Goal: Transaction & Acquisition: Purchase product/service

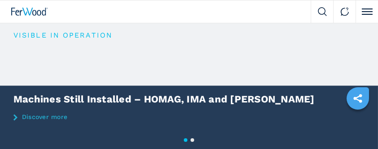
click at [324, 9] on img at bounding box center [322, 11] width 9 height 9
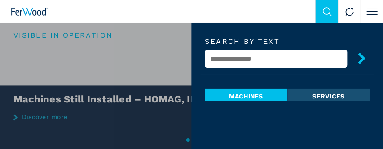
click at [242, 59] on input "text" at bounding box center [276, 59] width 142 height 18
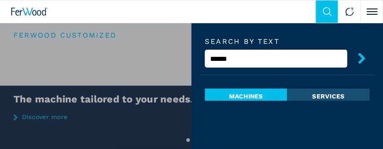
type input "******"
click at [347, 49] on button "submit-button" at bounding box center [358, 59] width 22 height 21
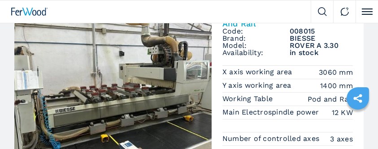
scroll to position [81, 0]
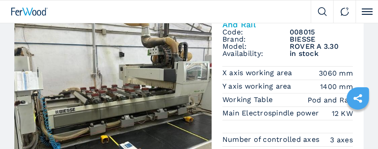
click at [166, 75] on img at bounding box center [112, 86] width 197 height 162
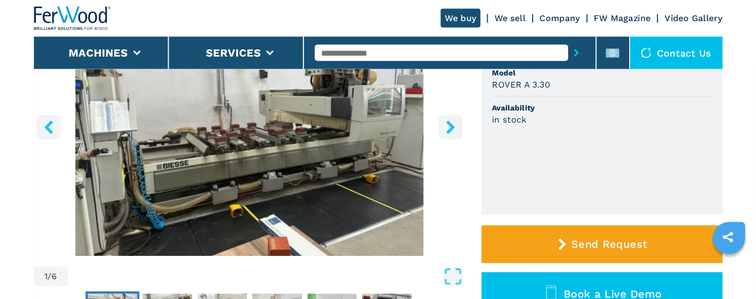
scroll to position [144, 0]
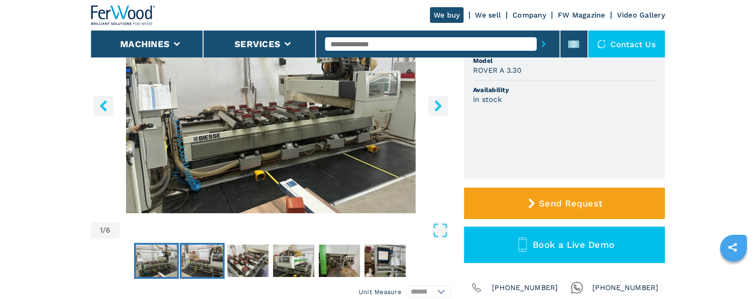
click at [203, 149] on img "Go to Slide 2" at bounding box center [202, 260] width 41 height 32
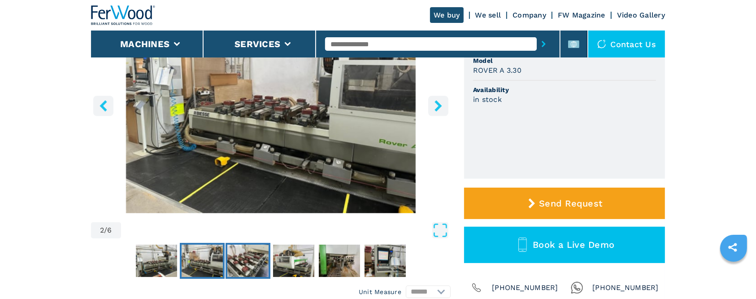
click at [230, 149] on img "Go to Slide 3" at bounding box center [247, 260] width 41 height 32
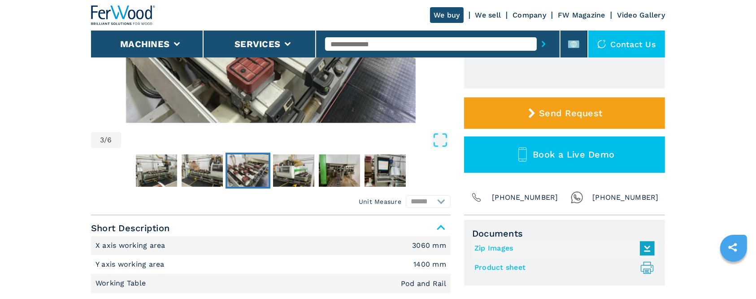
scroll to position [224, 0]
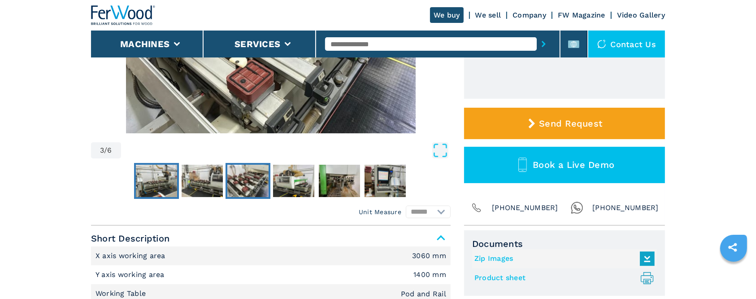
click at [154, 149] on img "Go to Slide 1" at bounding box center [156, 181] width 41 height 32
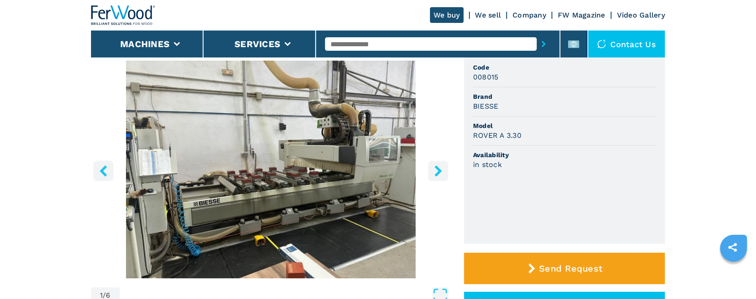
scroll to position [159, 0]
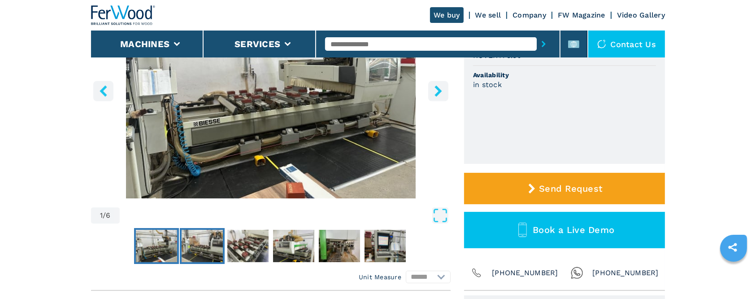
click at [196, 149] on img "Go to Slide 2" at bounding box center [202, 246] width 41 height 32
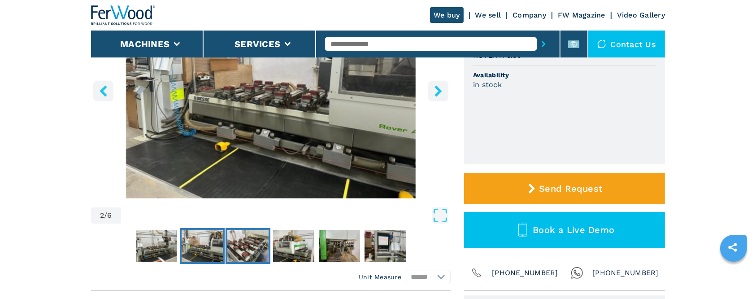
click at [267, 149] on img "Go to Slide 3" at bounding box center [247, 246] width 41 height 32
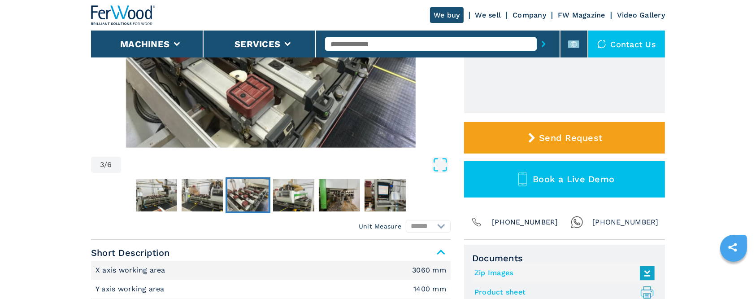
scroll to position [239, 0]
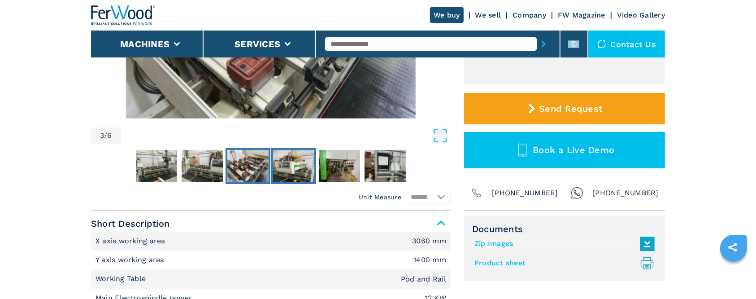
click at [286, 149] on img "Go to Slide 4" at bounding box center [293, 166] width 41 height 32
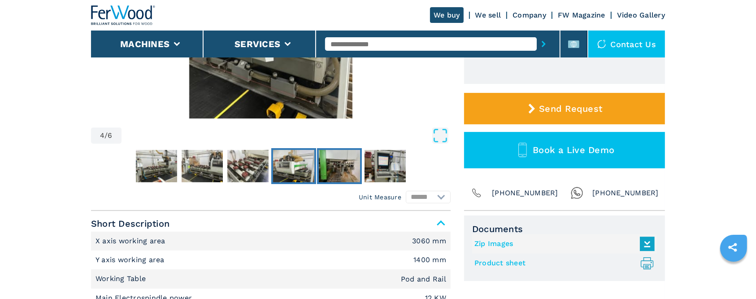
click at [343, 149] on img "Go to Slide 5" at bounding box center [339, 166] width 41 height 32
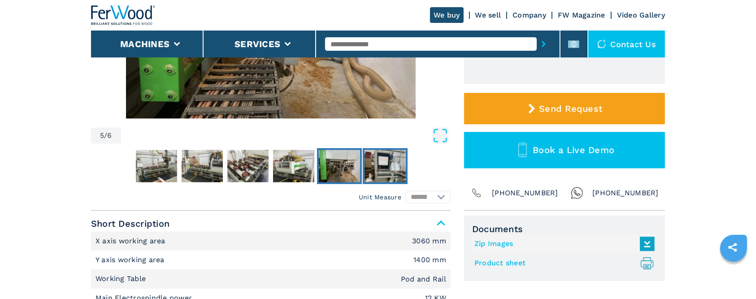
click at [378, 149] on img "Go to Slide 6" at bounding box center [385, 166] width 41 height 32
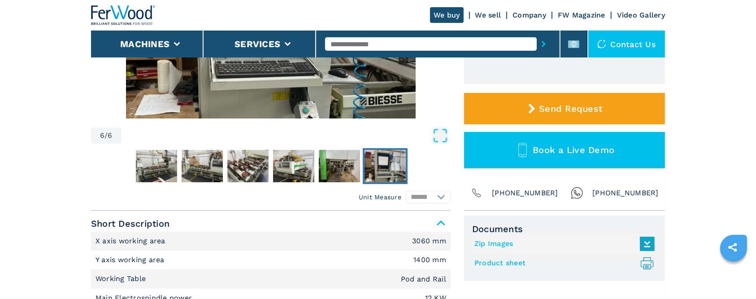
click at [378, 149] on img "Go to Slide 6" at bounding box center [385, 166] width 41 height 32
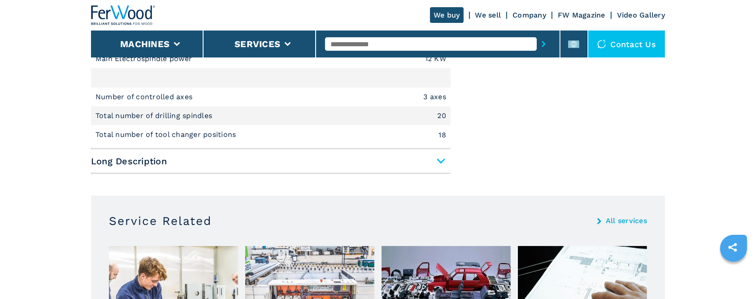
scroll to position [398, 0]
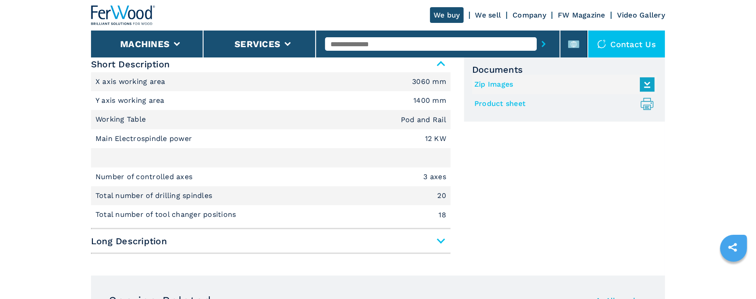
click at [378, 149] on span "Long Description" at bounding box center [271, 241] width 360 height 16
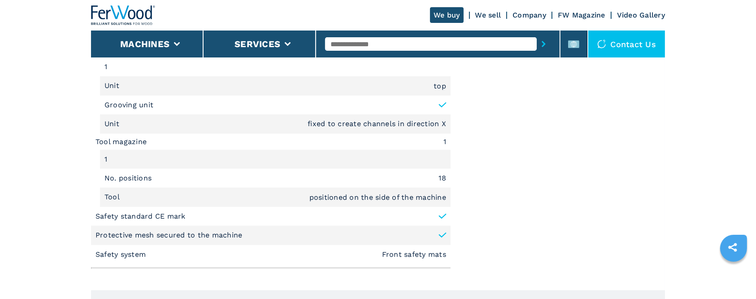
scroll to position [1098, 0]
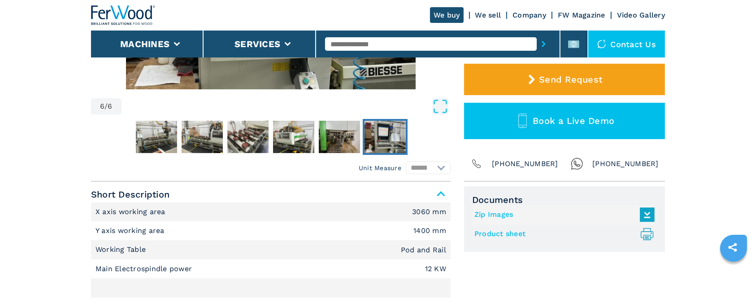
scroll to position [309, 0]
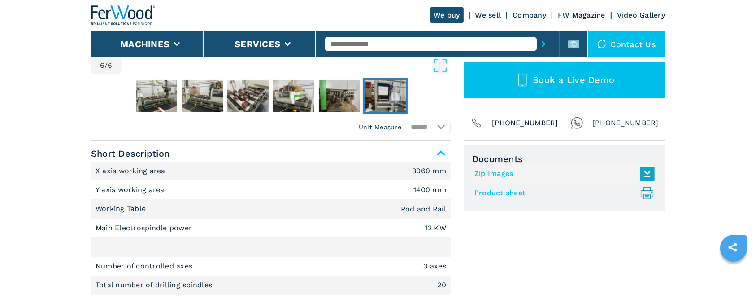
click at [378, 149] on icon ".prefix__st0{stroke-linecap:round;stroke-linejoin:round}.prefix__st0,.prefix__s…" at bounding box center [647, 193] width 15 height 15
